Goal: Task Accomplishment & Management: Complete application form

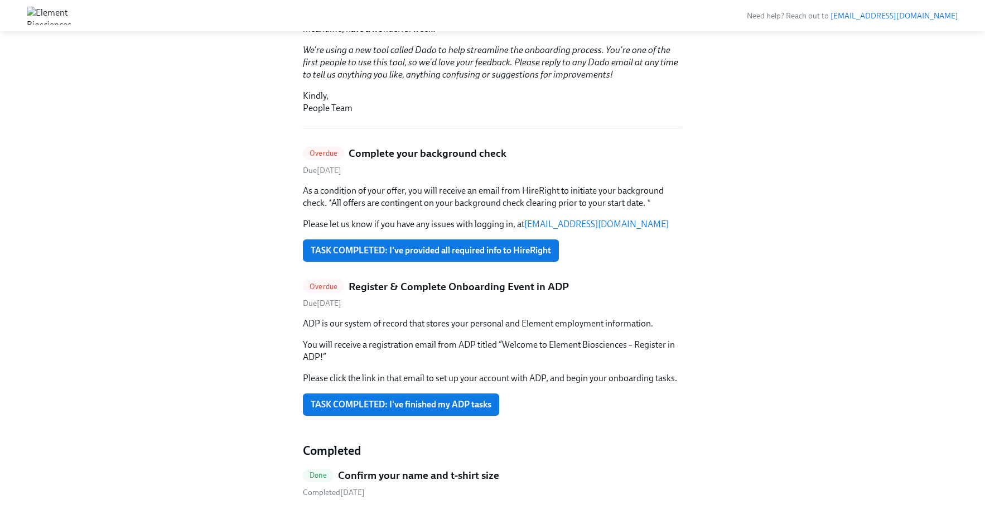
scroll to position [340, 0]
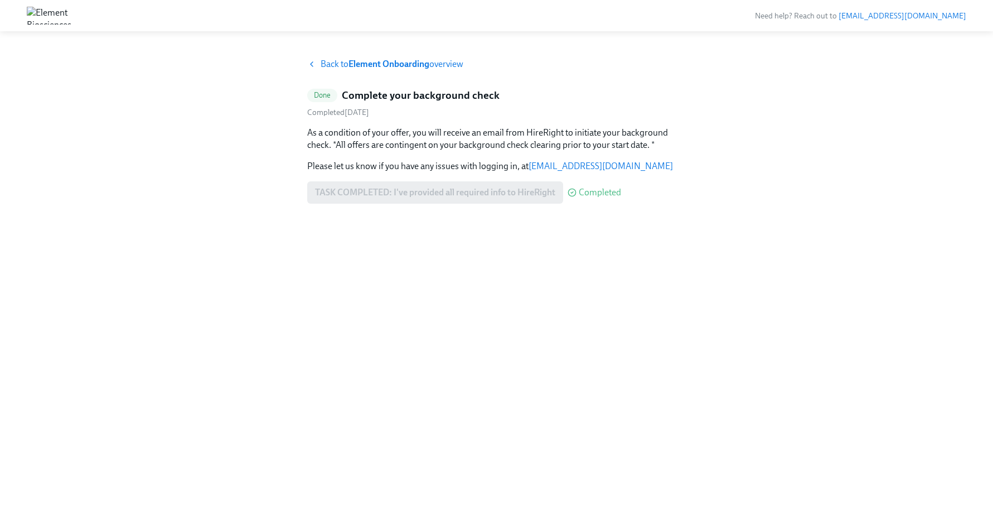
click at [403, 62] on strong "Element Onboarding" at bounding box center [389, 64] width 81 height 11
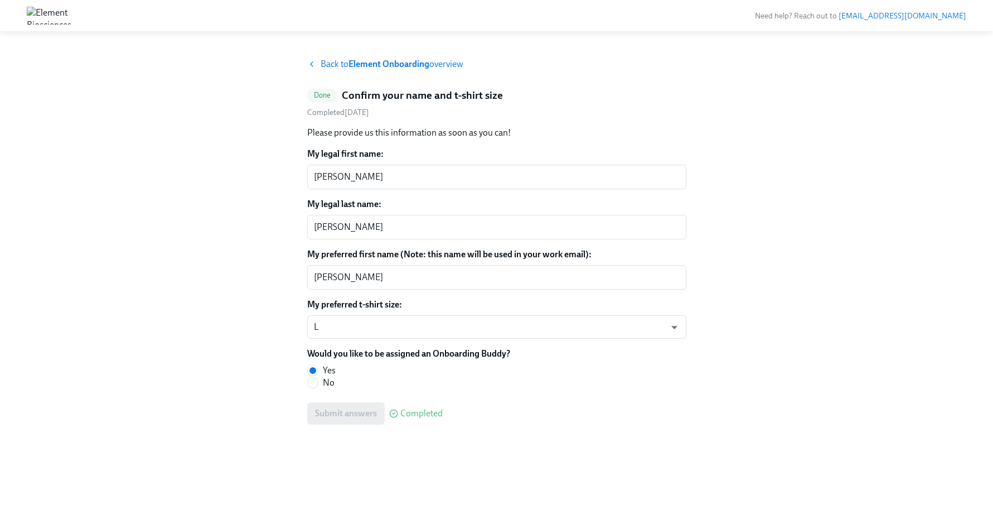
click at [71, 18] on img at bounding box center [49, 16] width 45 height 18
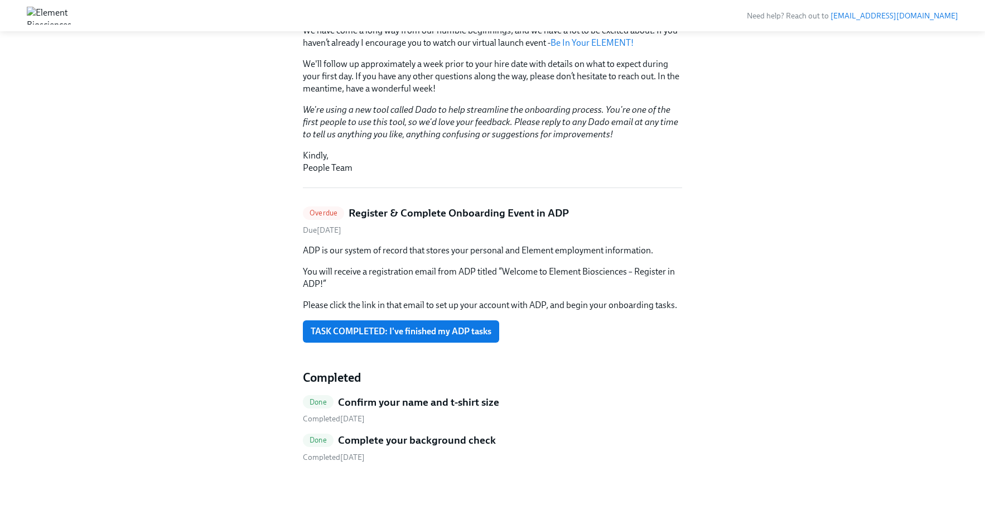
scroll to position [243, 0]
